Goal: Task Accomplishment & Management: Manage account settings

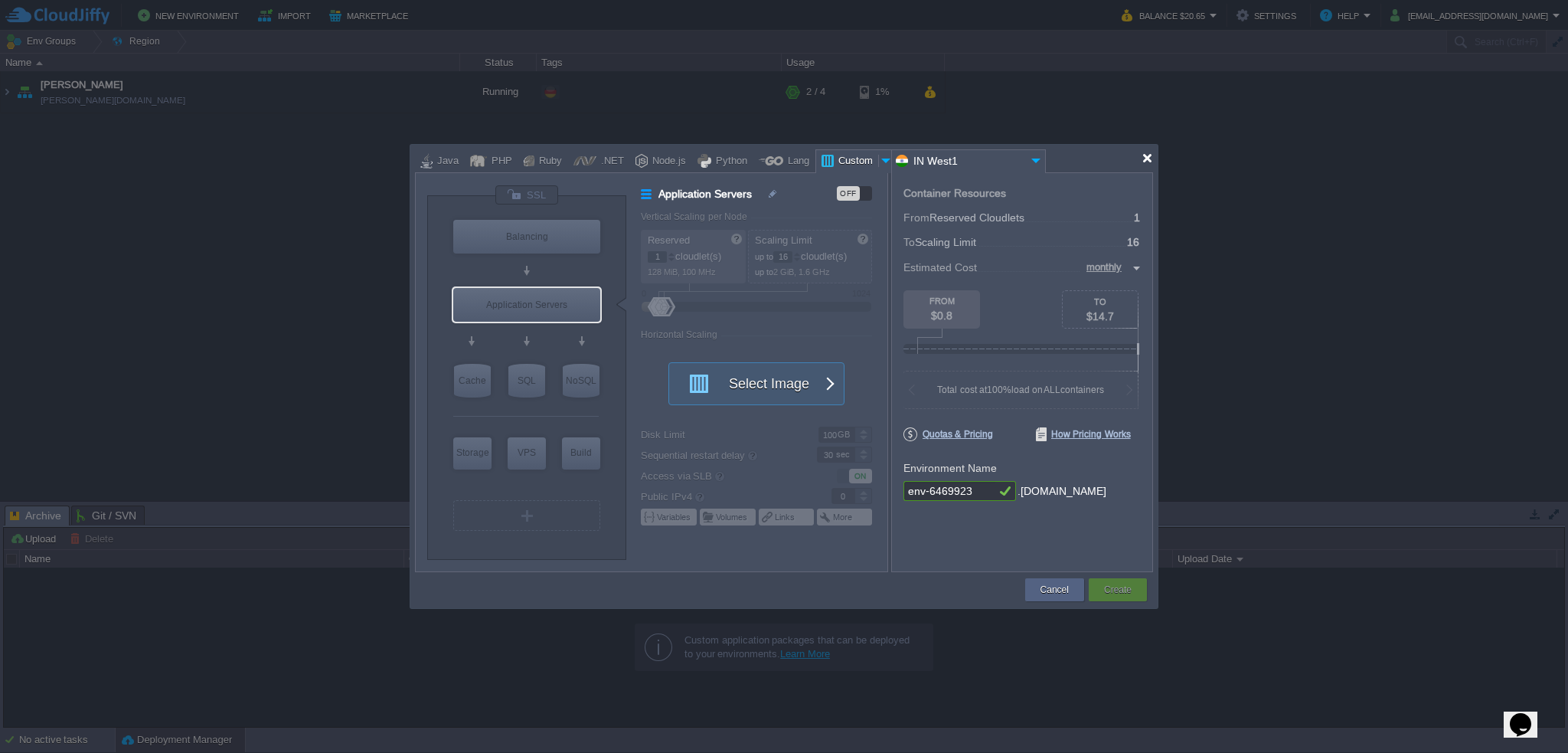
click at [1148, 160] on div at bounding box center [1147, 159] width 12 height 12
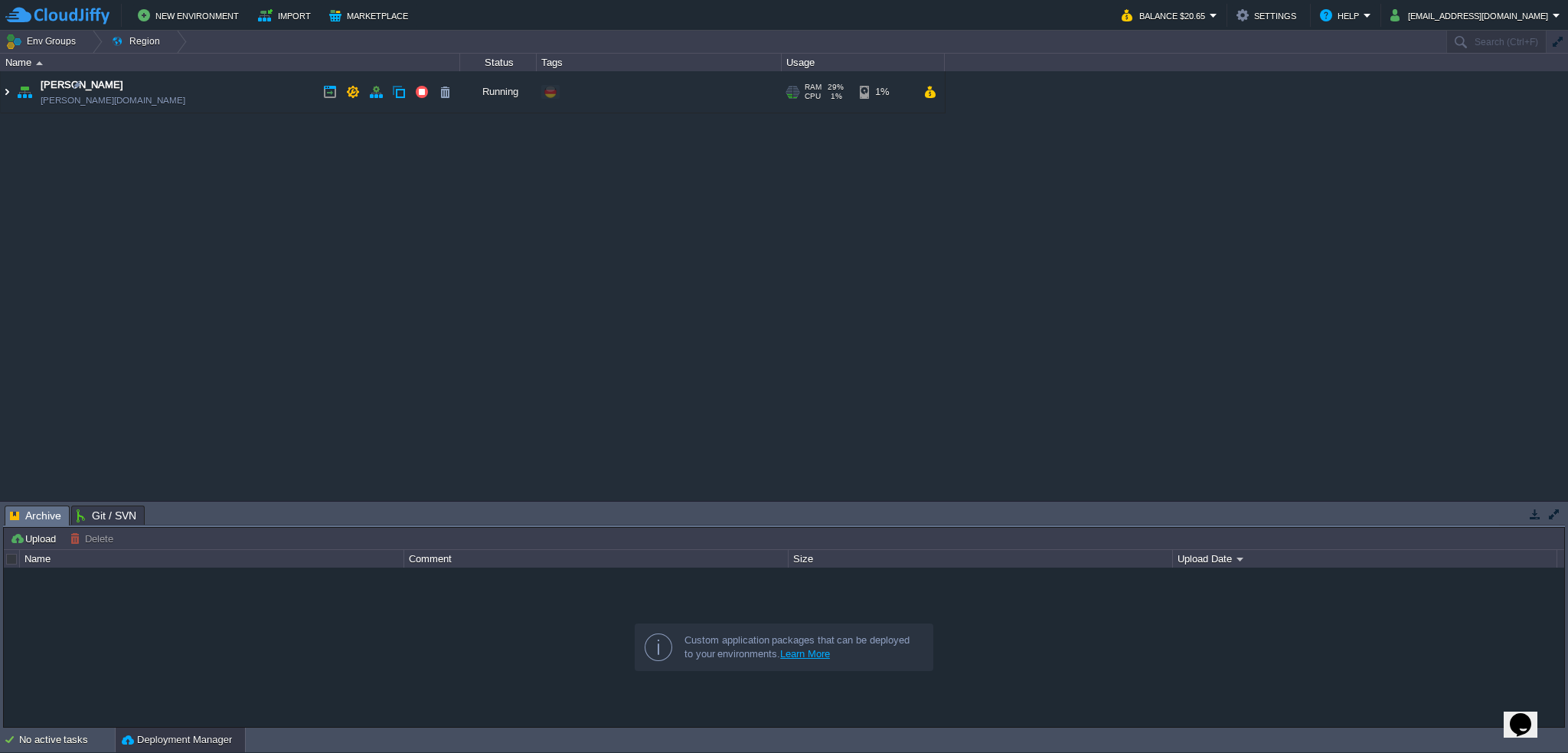
click at [4, 95] on img at bounding box center [7, 92] width 13 height 42
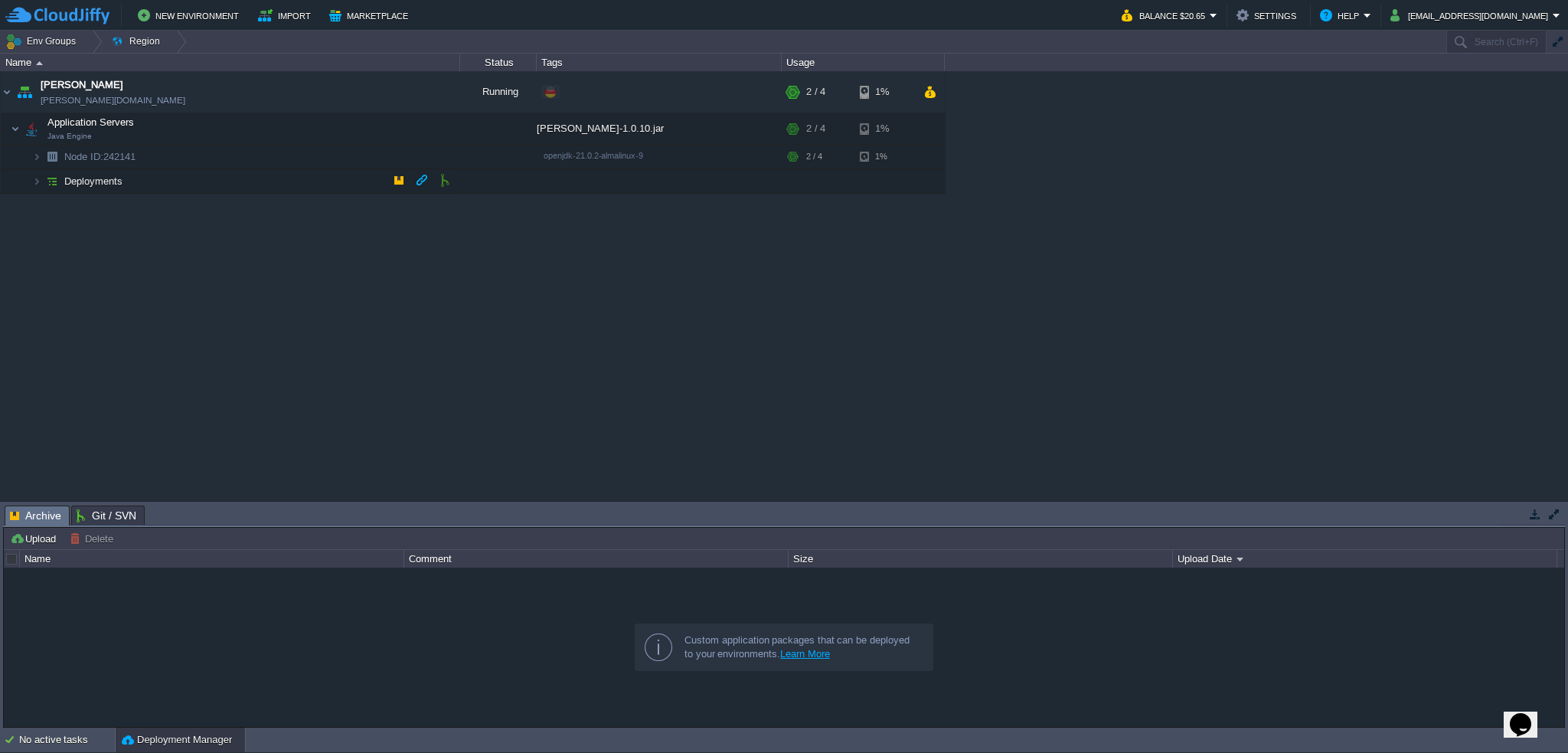
click at [31, 184] on span at bounding box center [17, 181] width 32 height 12
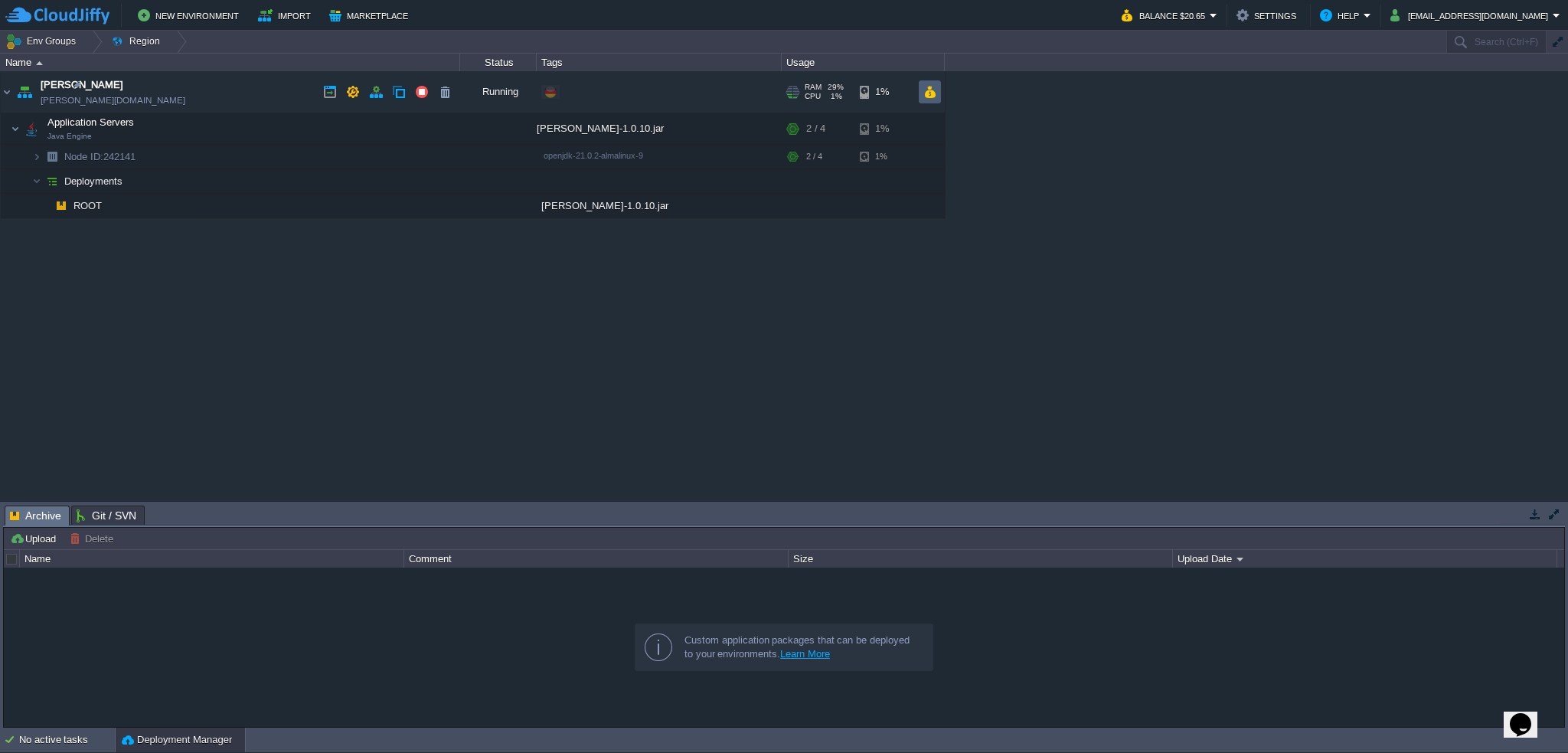
click at [927, 90] on button "button" at bounding box center [930, 92] width 13 height 14
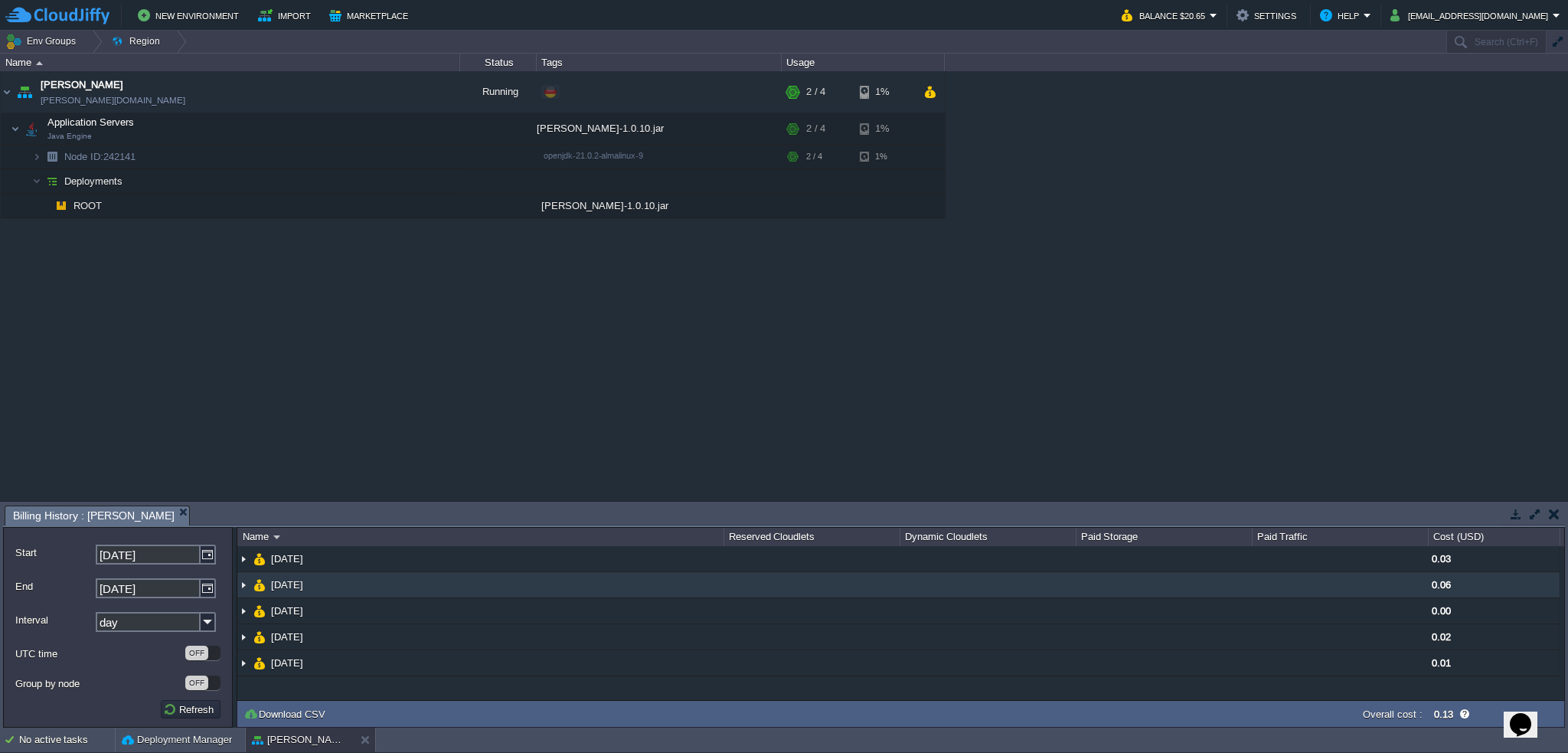
click at [247, 581] on img at bounding box center [243, 584] width 13 height 25
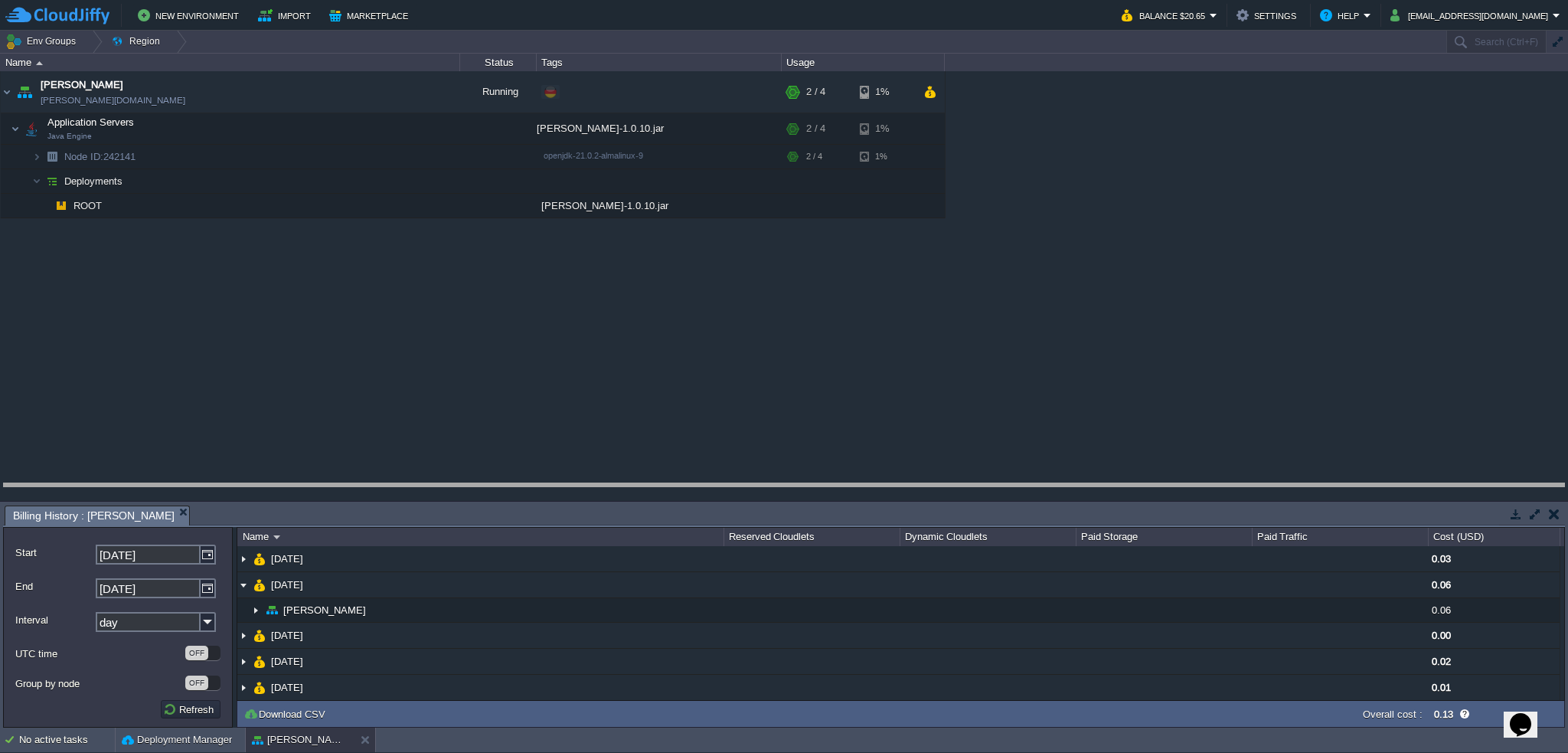
drag, startPoint x: 445, startPoint y: 517, endPoint x: 437, endPoint y: 421, distance: 96.3
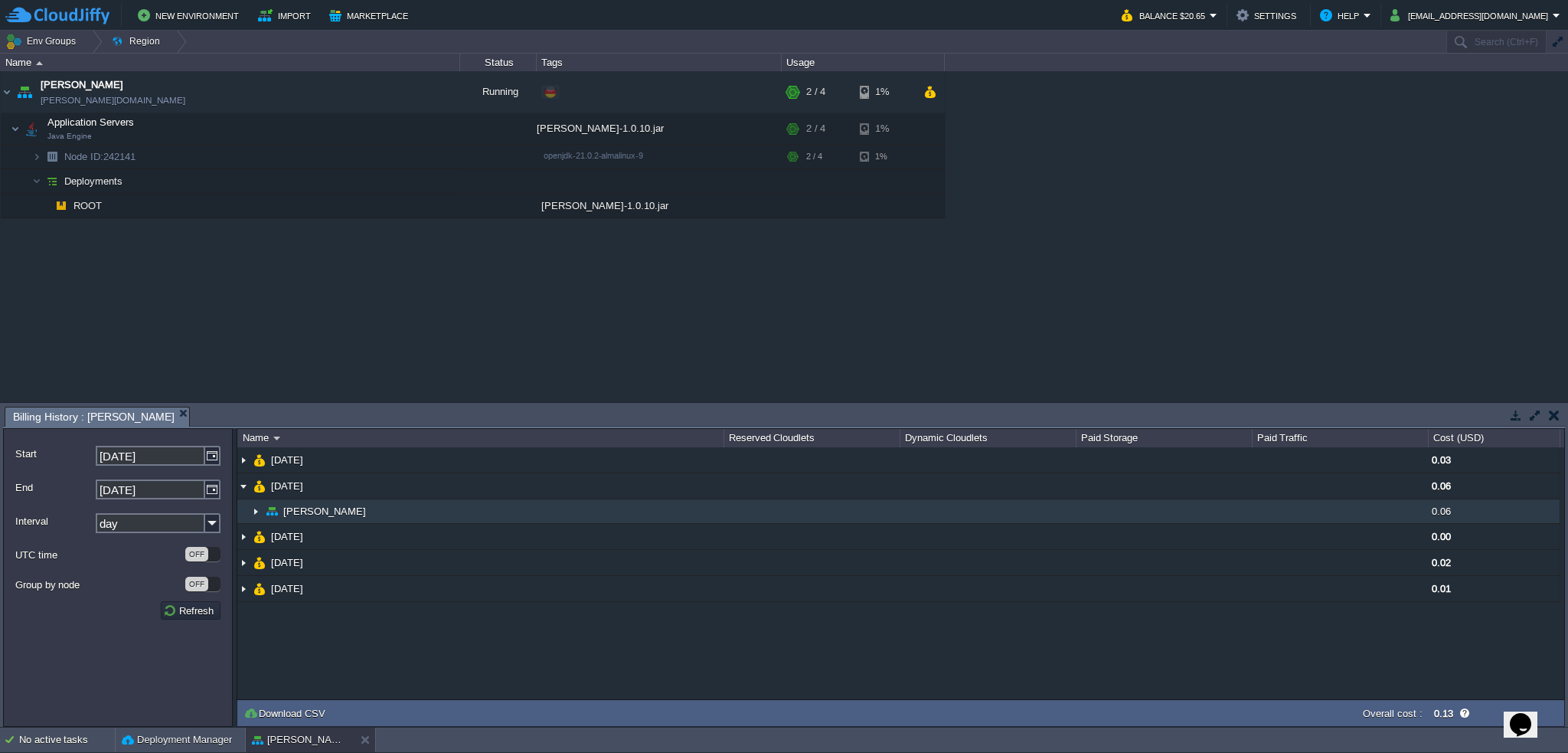
click at [255, 513] on img at bounding box center [255, 511] width 13 height 23
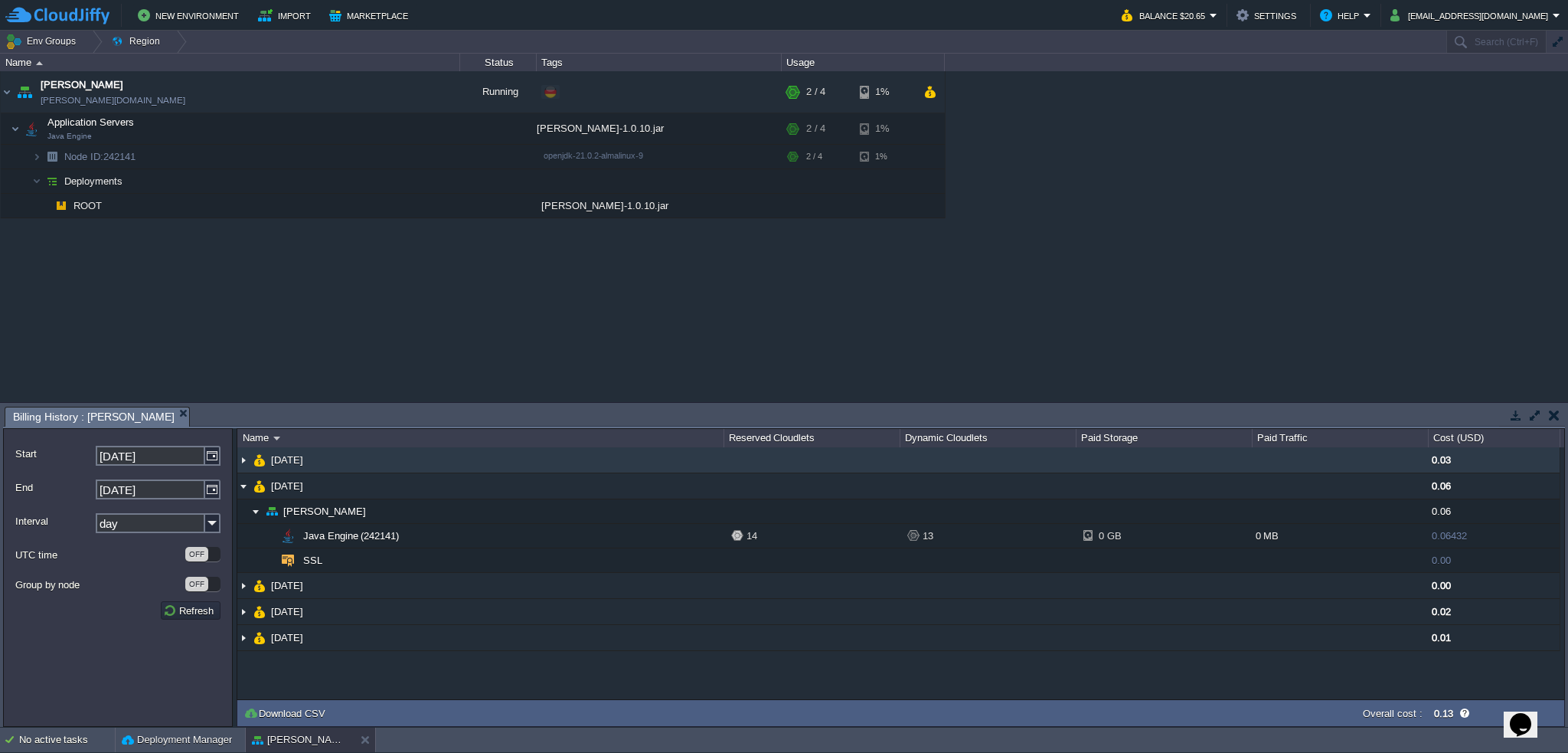
click at [246, 463] on img at bounding box center [243, 460] width 13 height 25
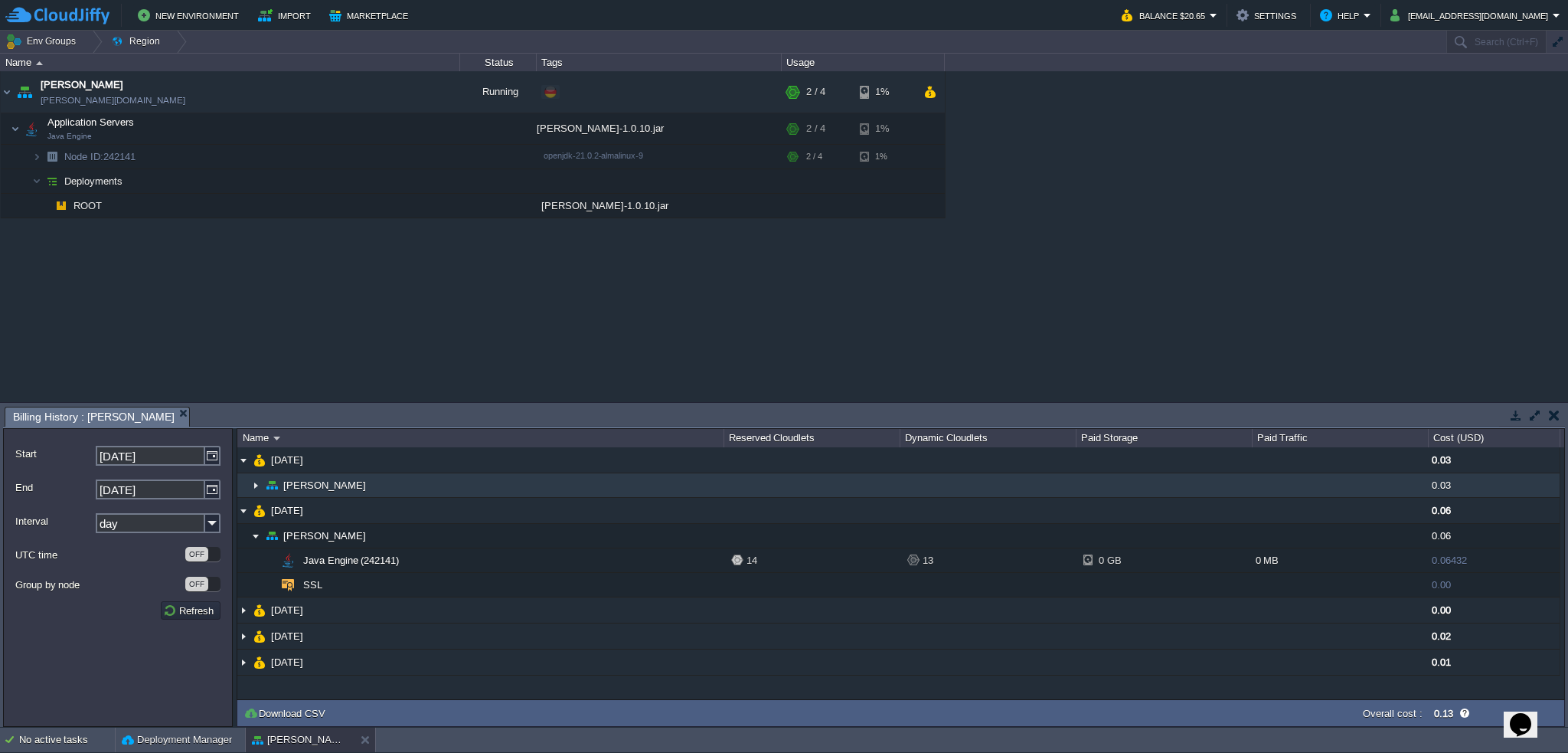
click at [253, 487] on img at bounding box center [255, 485] width 13 height 23
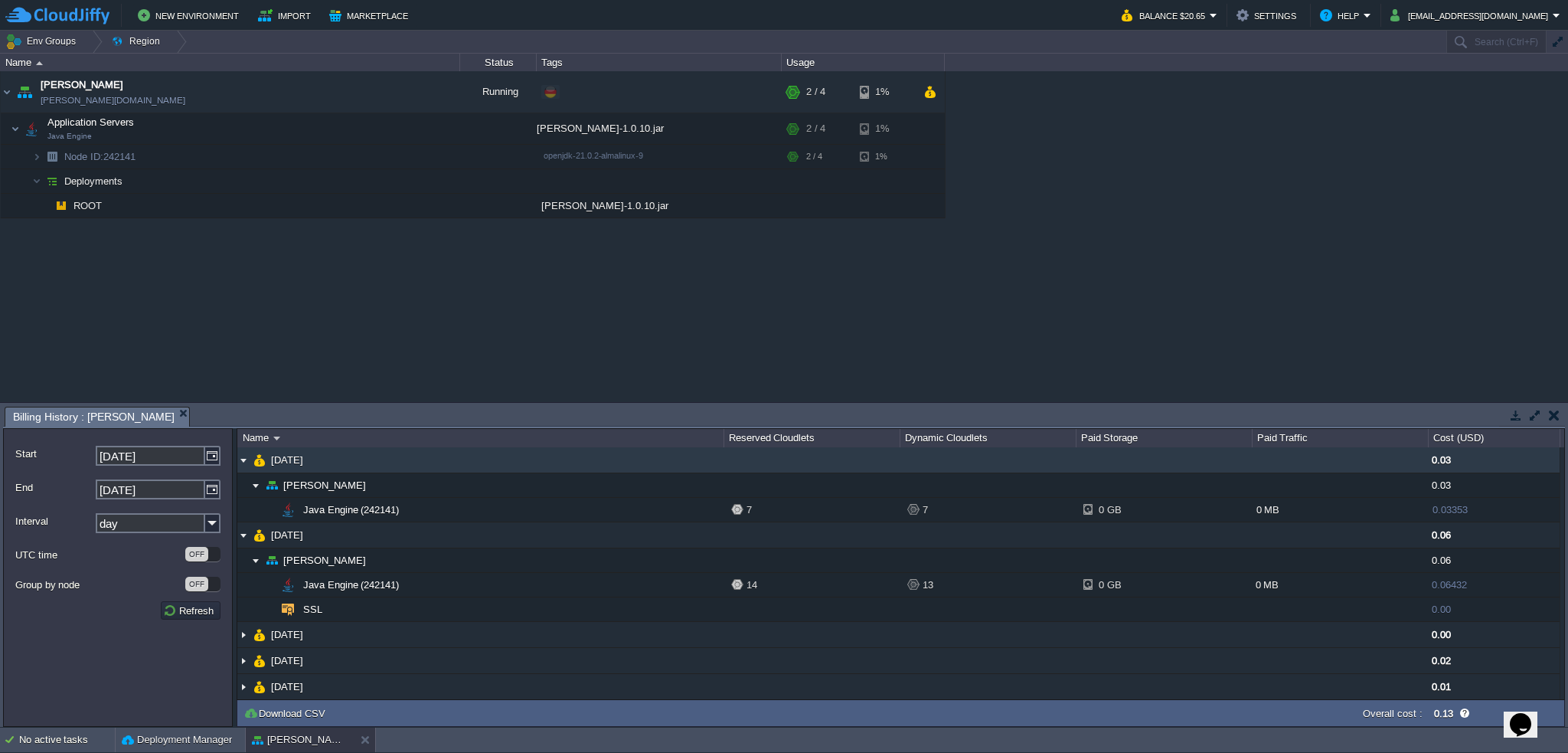
click at [242, 456] on img at bounding box center [243, 460] width 13 height 25
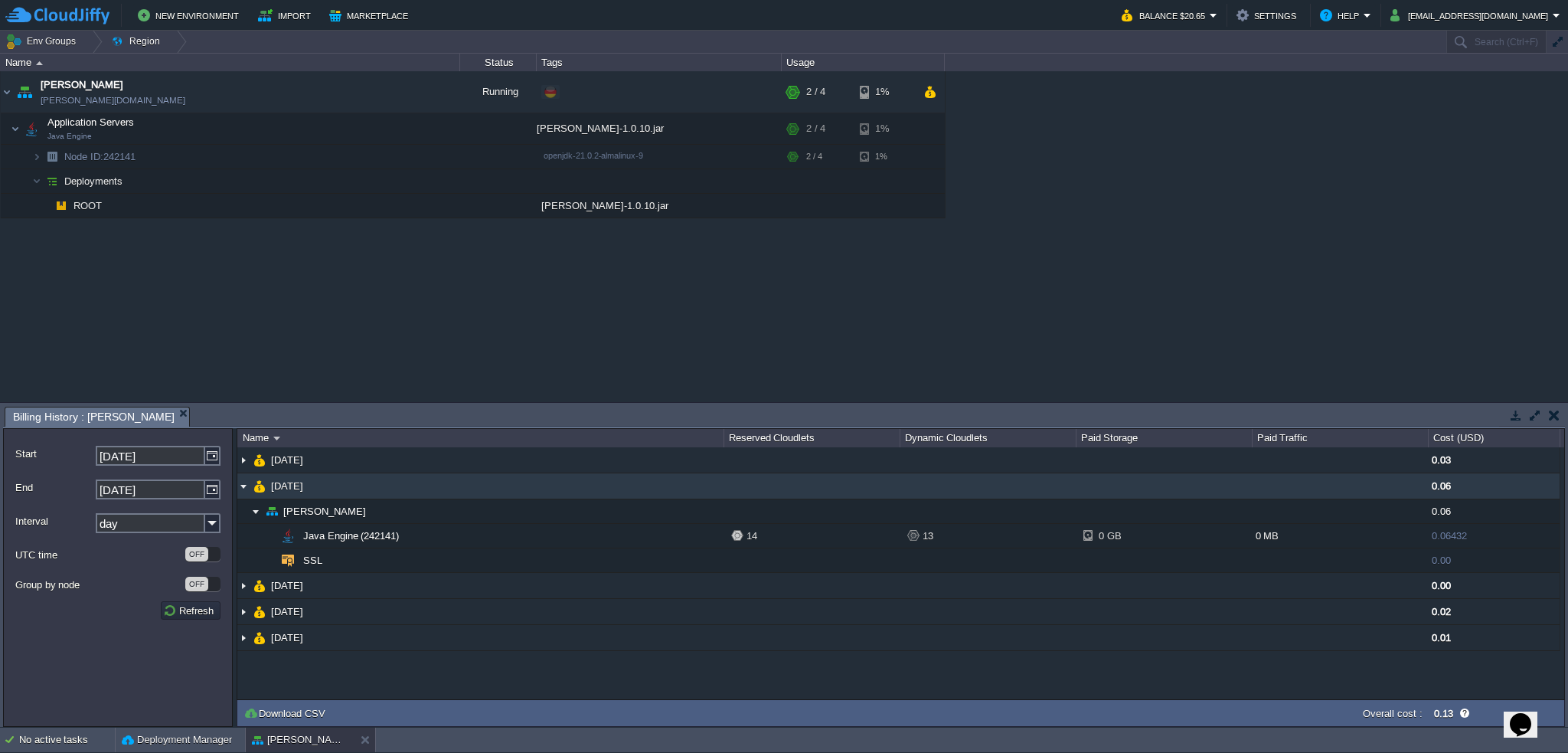
click at [241, 488] on img at bounding box center [243, 486] width 13 height 25
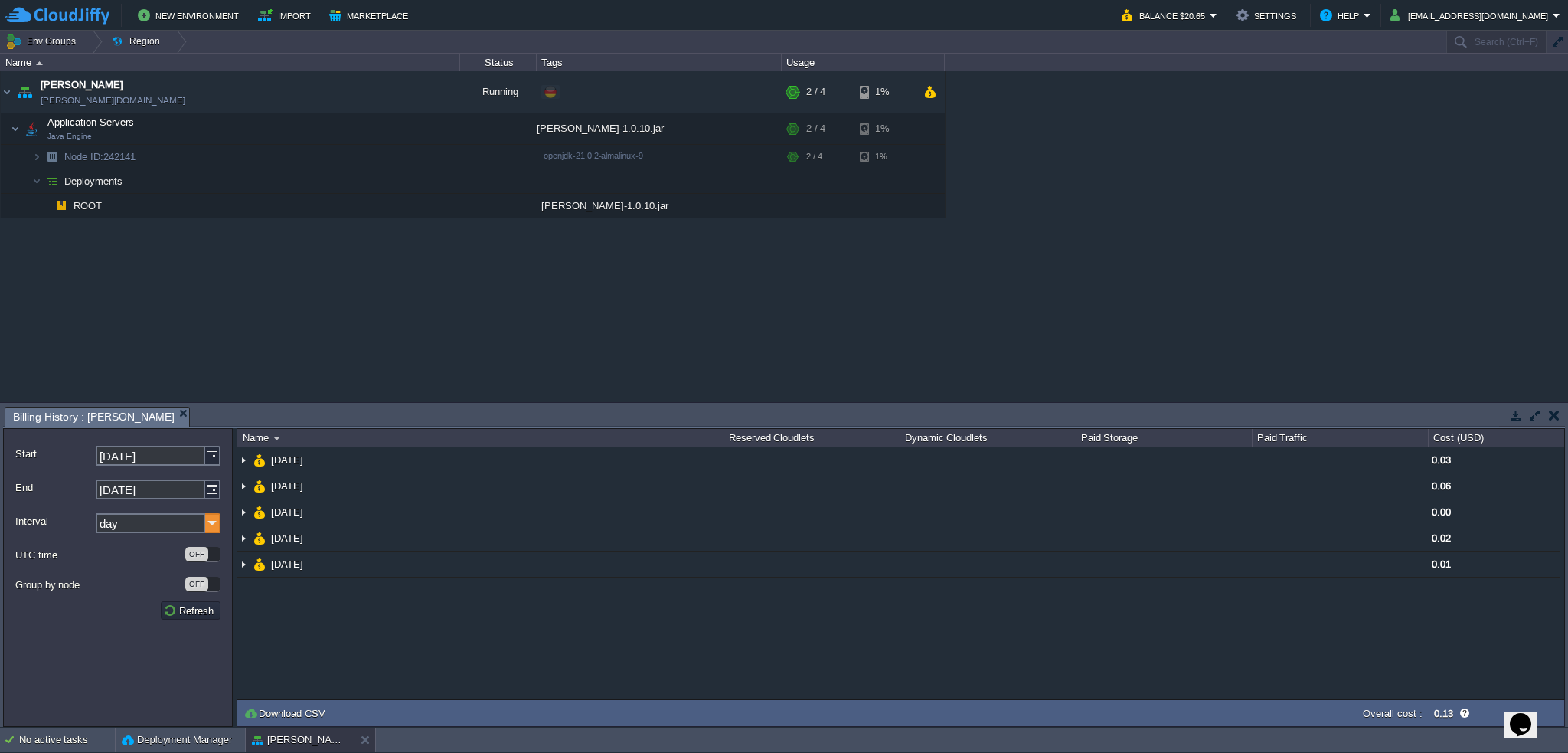
click at [208, 522] on img at bounding box center [213, 523] width 15 height 20
click at [157, 605] on div "month" at bounding box center [159, 608] width 124 height 21
type input "month"
click at [185, 609] on button "Refresh" at bounding box center [190, 610] width 55 height 14
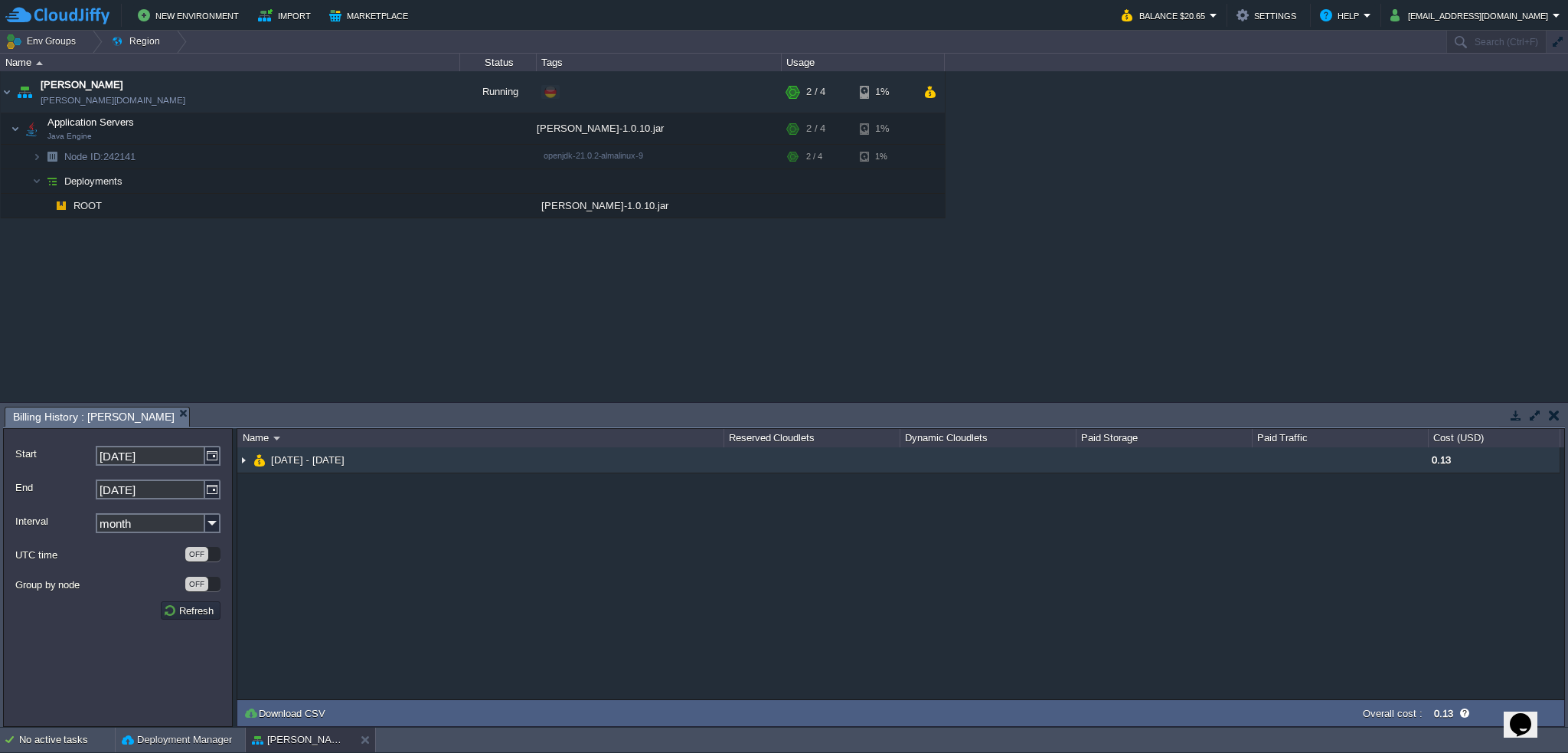
drag, startPoint x: 245, startPoint y: 460, endPoint x: 243, endPoint y: 470, distance: 10.2
click at [245, 462] on img at bounding box center [243, 460] width 13 height 25
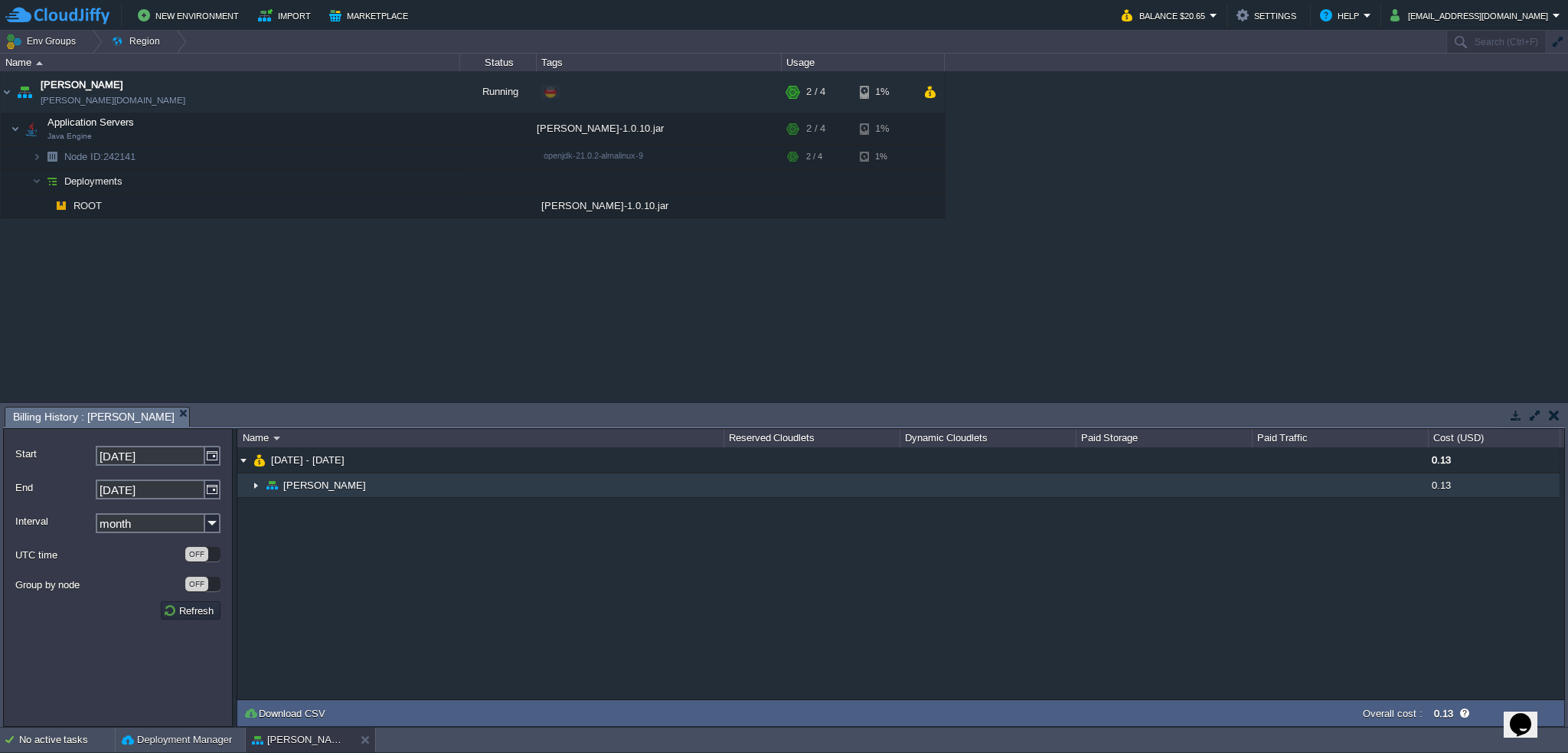
click at [255, 488] on img at bounding box center [255, 485] width 13 height 23
click at [263, 491] on td "[PERSON_NAME]" at bounding box center [480, 485] width 487 height 24
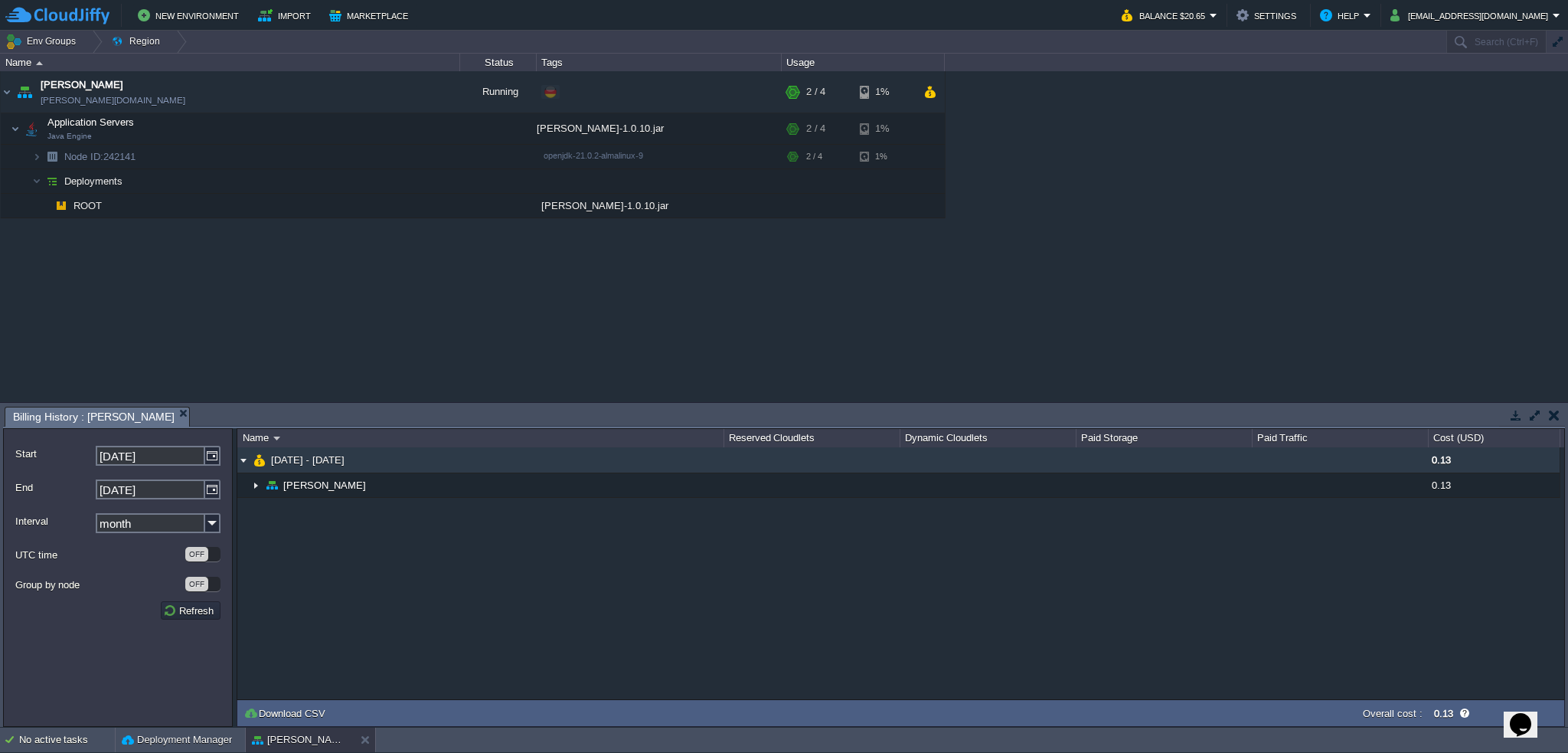
click at [255, 472] on img at bounding box center [260, 460] width 13 height 25
click at [255, 473] on td "[DATE] - [DATE]" at bounding box center [480, 460] width 487 height 26
click at [247, 462] on img at bounding box center [243, 460] width 13 height 25
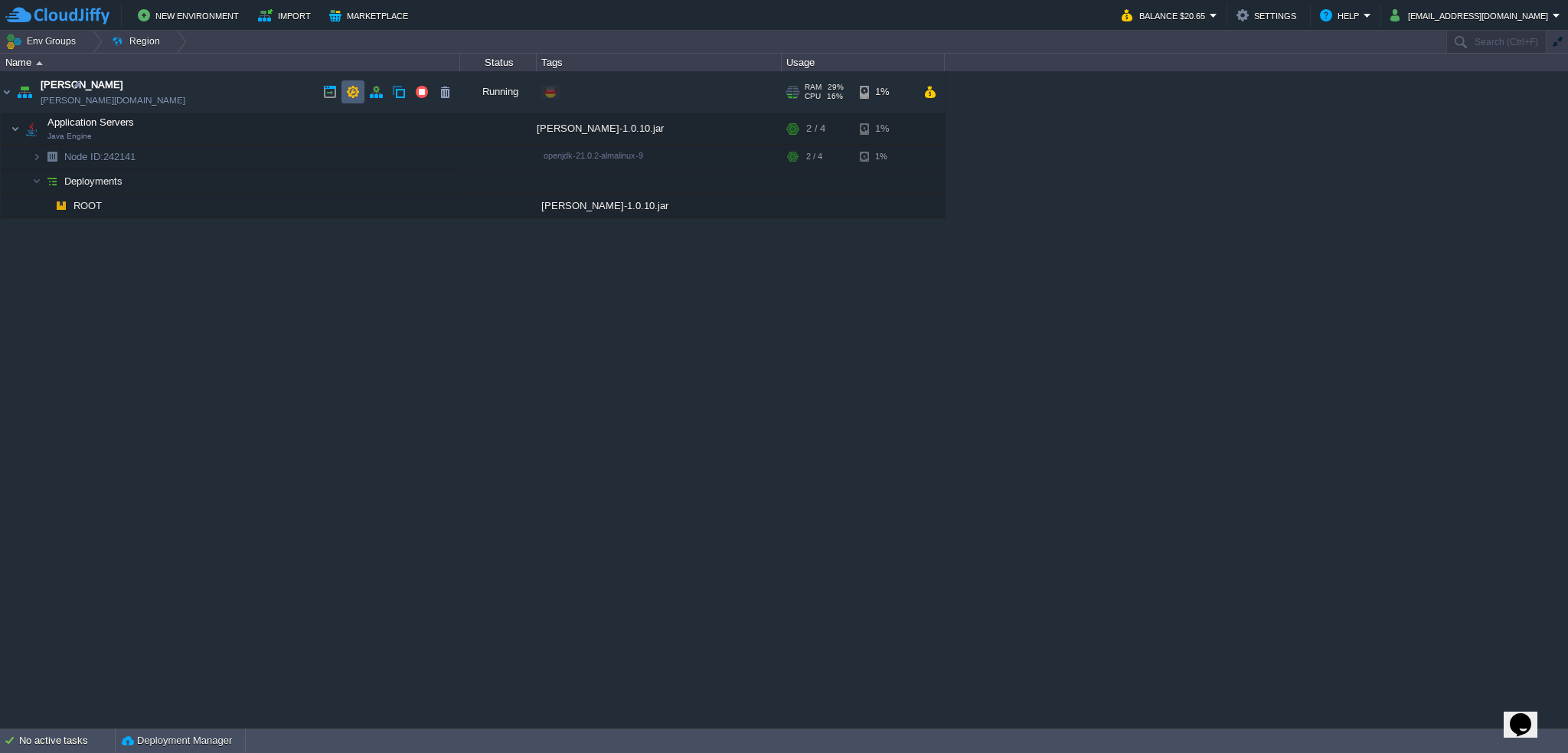
click at [361, 89] on td at bounding box center [353, 92] width 23 height 23
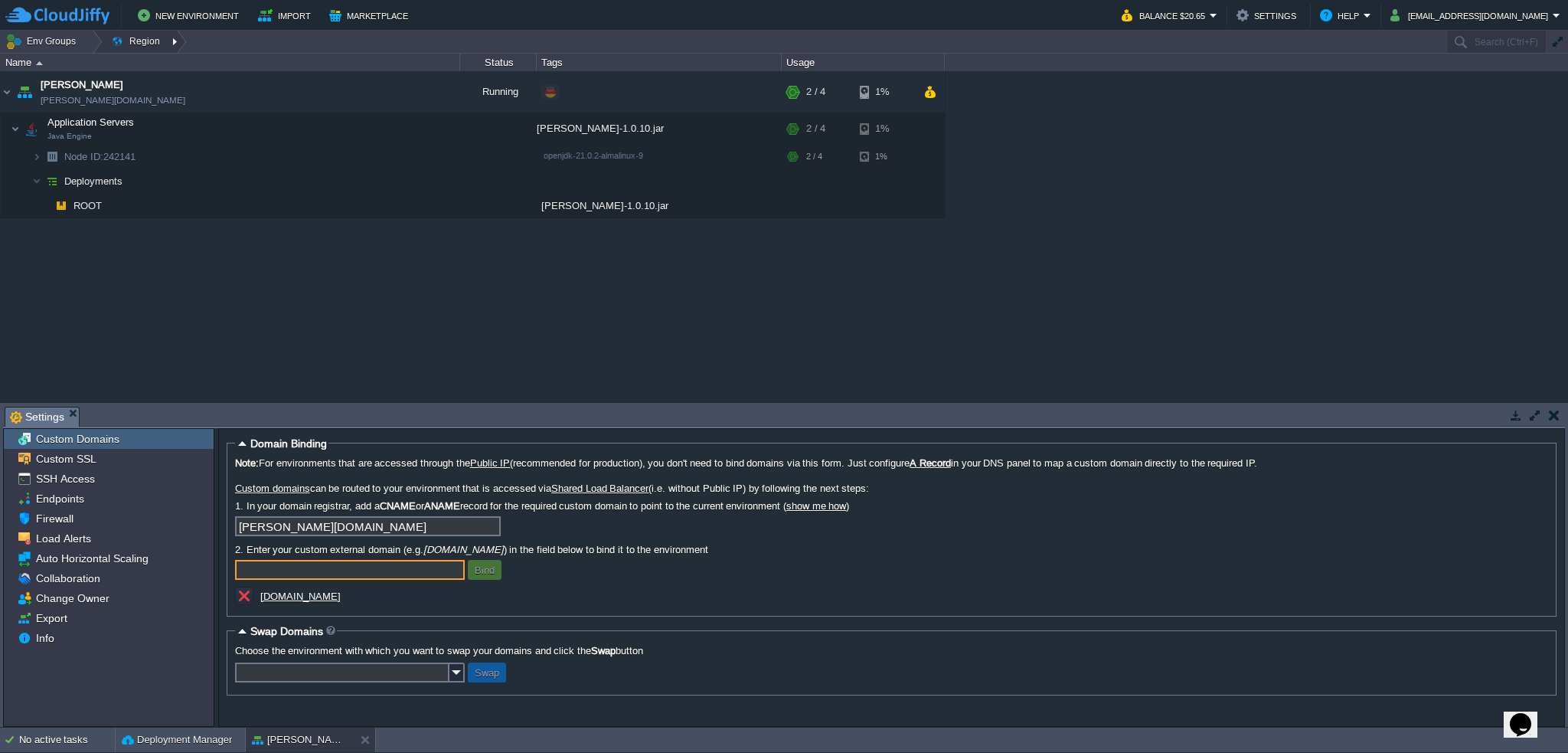
click at [148, 39] on button "Region" at bounding box center [138, 42] width 54 height 22
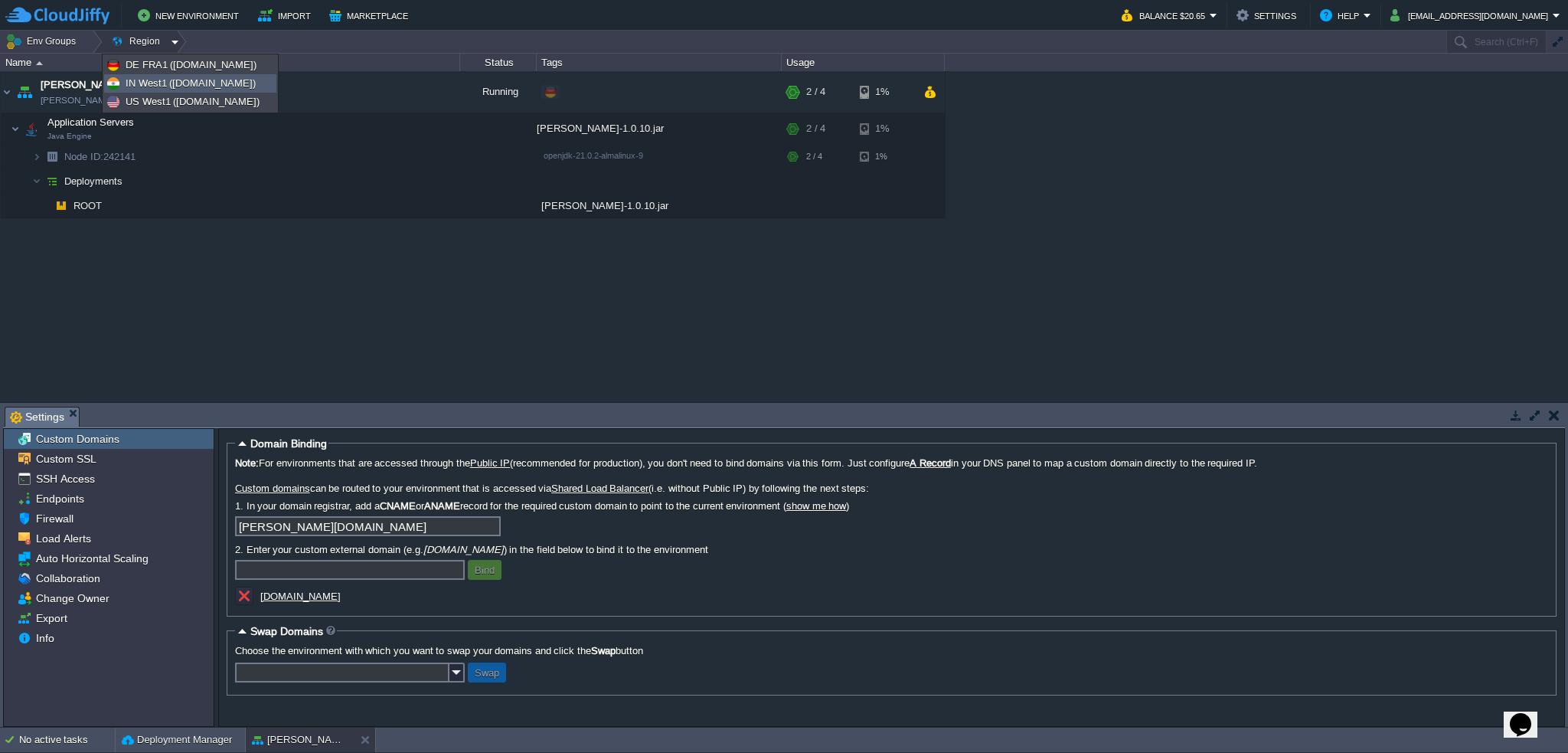
click at [181, 79] on span "IN West1 ([DOMAIN_NAME])" at bounding box center [190, 83] width 130 height 12
